Goal: Check status: Check status

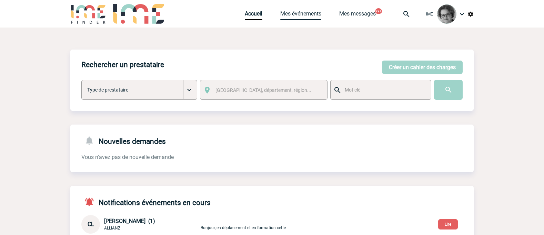
click at [297, 15] on link "Mes événements" at bounding box center [300, 15] width 41 height 10
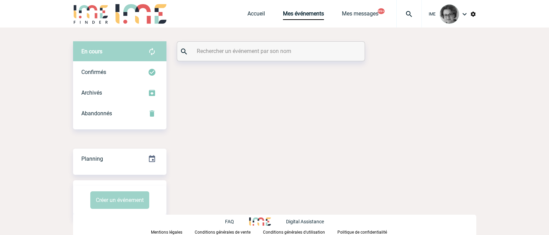
click at [243, 55] on input "text" at bounding box center [271, 51] width 153 height 10
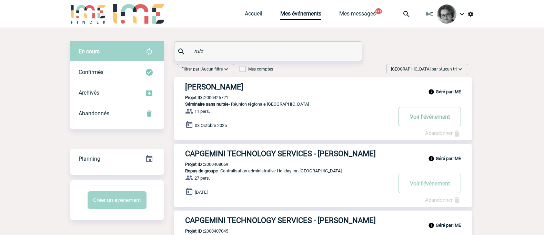
type input "ruiz"
click at [421, 117] on button "Voir l'événement" at bounding box center [429, 116] width 62 height 19
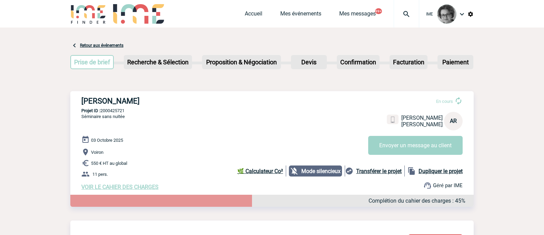
drag, startPoint x: 82, startPoint y: 101, endPoint x: 181, endPoint y: 104, distance: 99.3
click at [181, 104] on h3 "[PERSON_NAME]" at bounding box center [184, 101] width 207 height 9
copy h3 "[PERSON_NAME]"
click at [176, 166] on p "550 € HT au global" at bounding box center [277, 163] width 392 height 8
drag, startPoint x: 126, startPoint y: 112, endPoint x: 102, endPoint y: 111, distance: 24.2
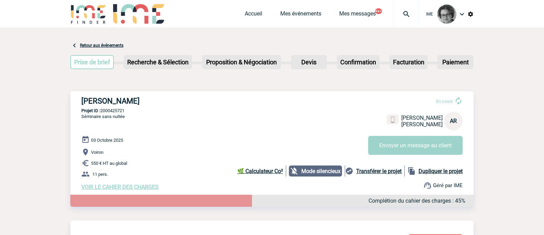
click at [102, 111] on p "Projet ID : 2000425721" at bounding box center [271, 110] width 403 height 5
copy p "2000425721"
click at [225, 151] on p "Voiron" at bounding box center [277, 152] width 392 height 8
click at [192, 156] on p "Voiron" at bounding box center [277, 152] width 392 height 8
